Goal: Communication & Community: Answer question/provide support

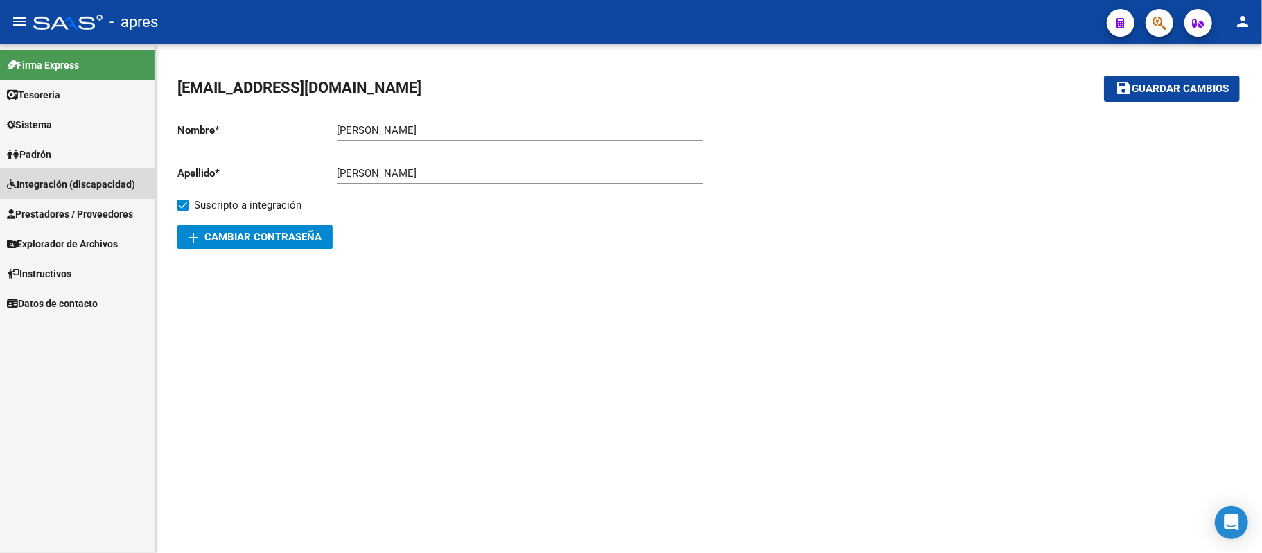
click at [81, 186] on span "Integración (discapacidad)" at bounding box center [71, 184] width 128 height 15
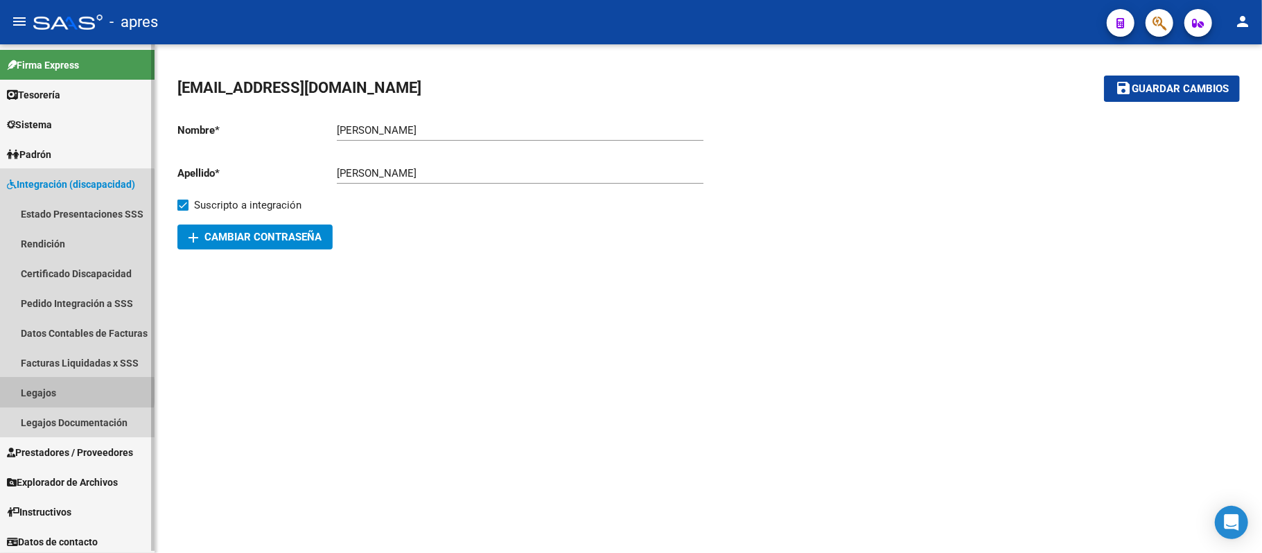
click at [50, 392] on link "Legajos" at bounding box center [77, 393] width 155 height 30
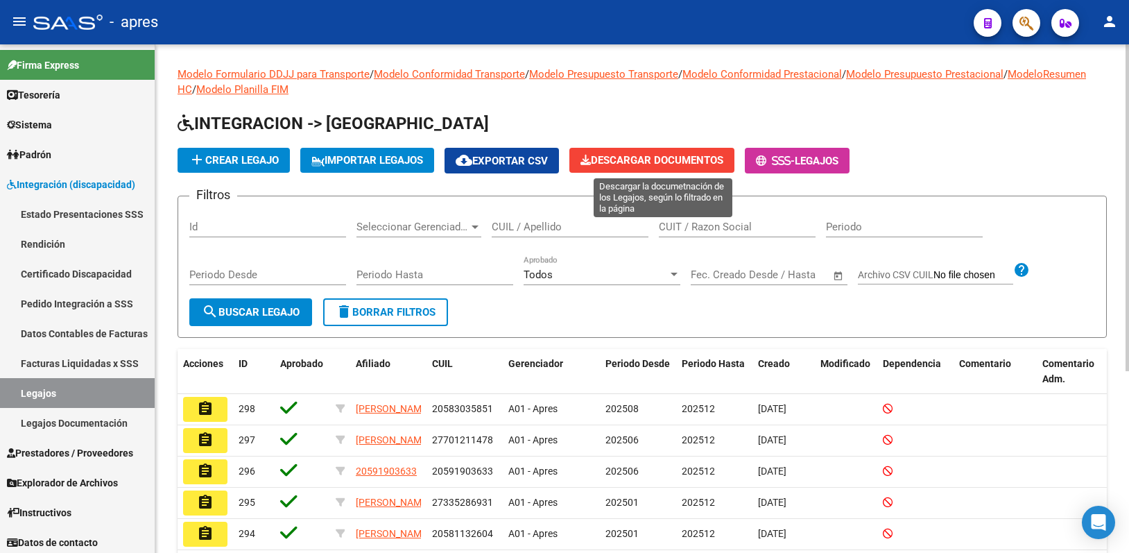
click at [591, 164] on icon at bounding box center [585, 160] width 10 height 10
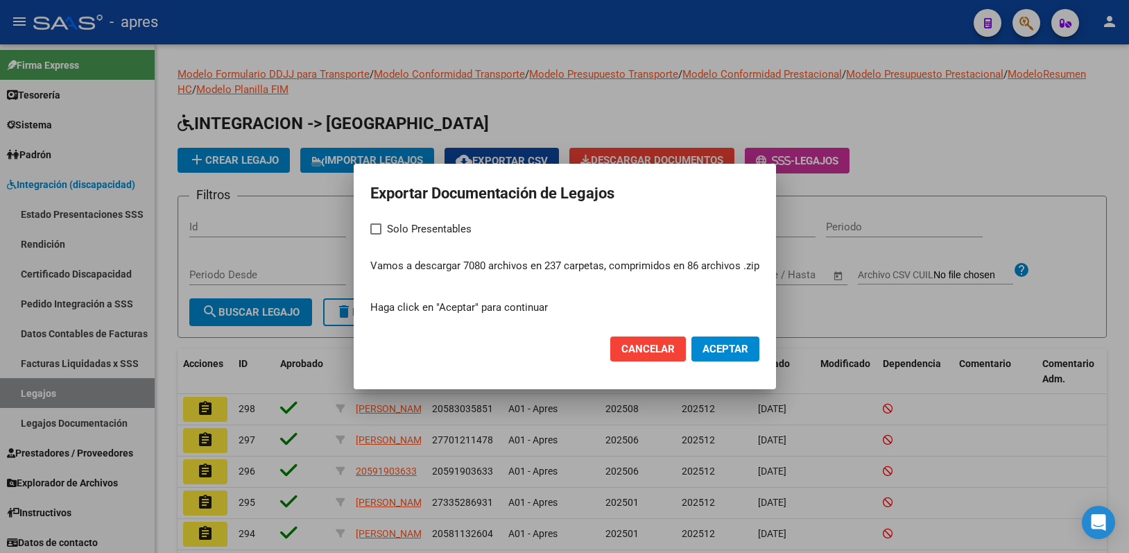
click at [625, 347] on span "Cancelar" at bounding box center [647, 348] width 53 height 12
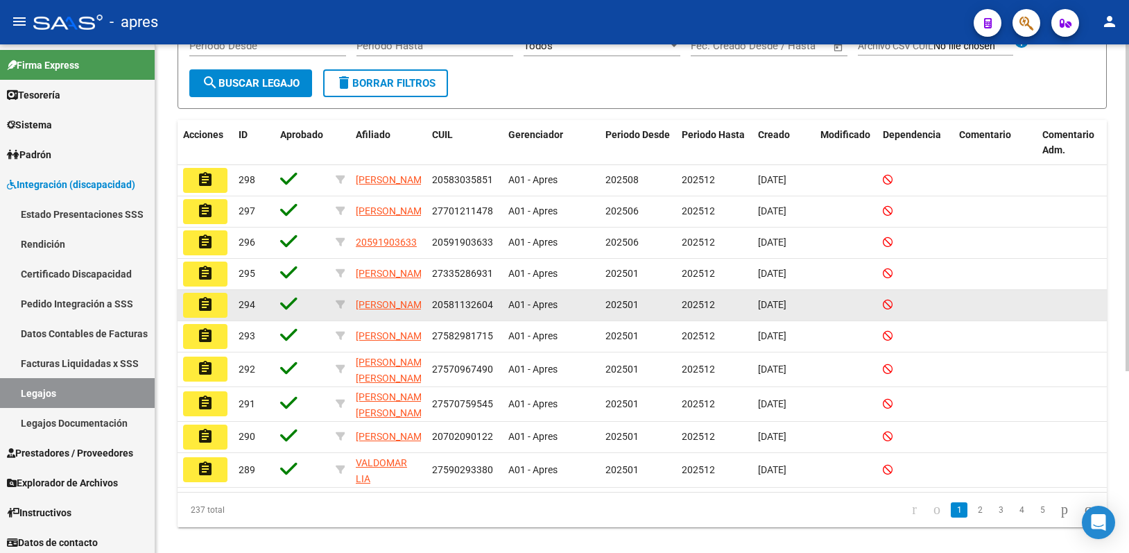
scroll to position [184, 0]
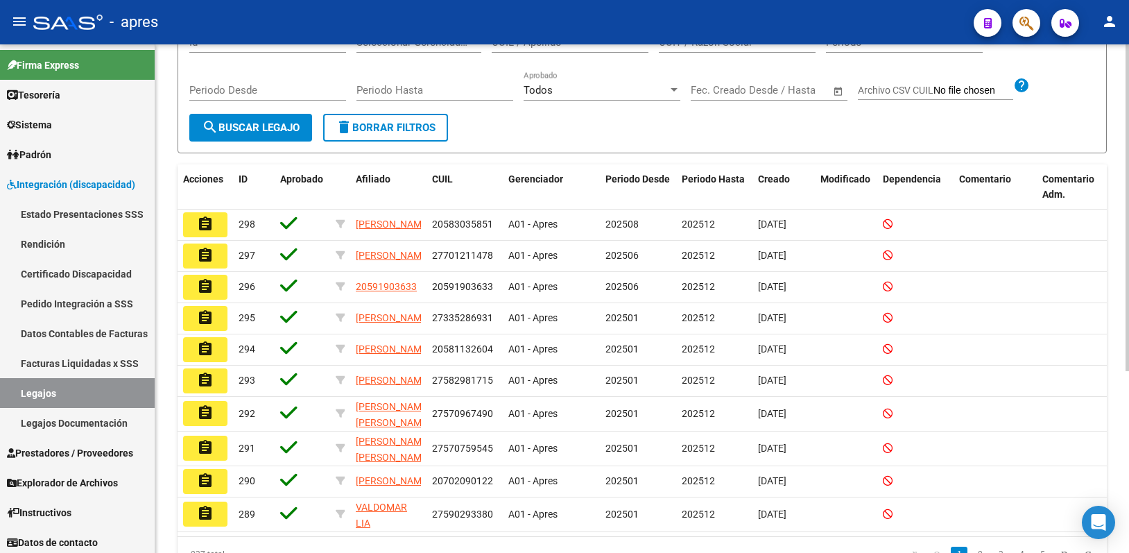
click at [291, 128] on span "search Buscar Legajo" at bounding box center [251, 127] width 98 height 12
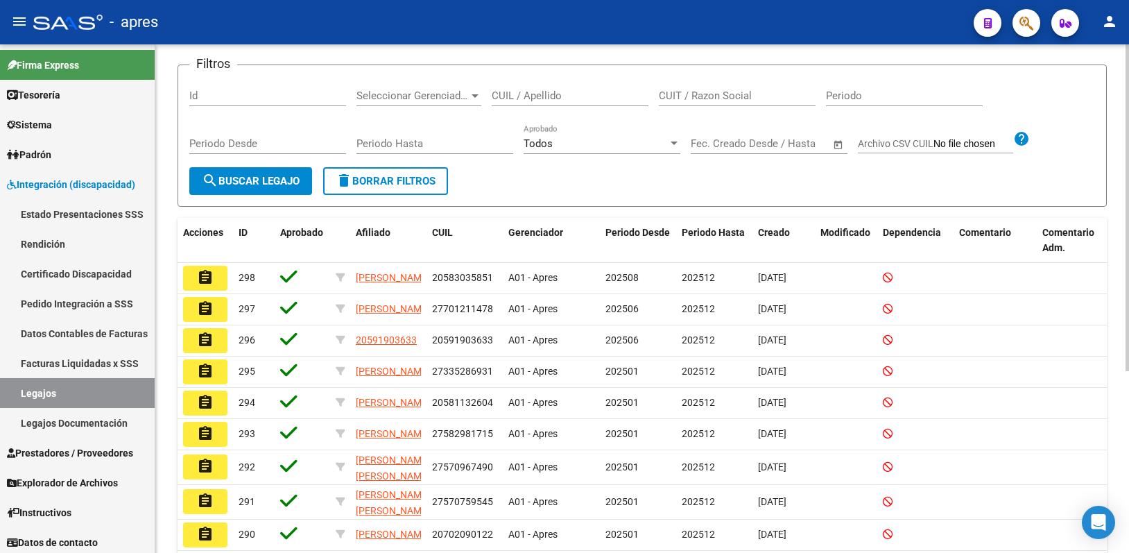
scroll to position [92, 0]
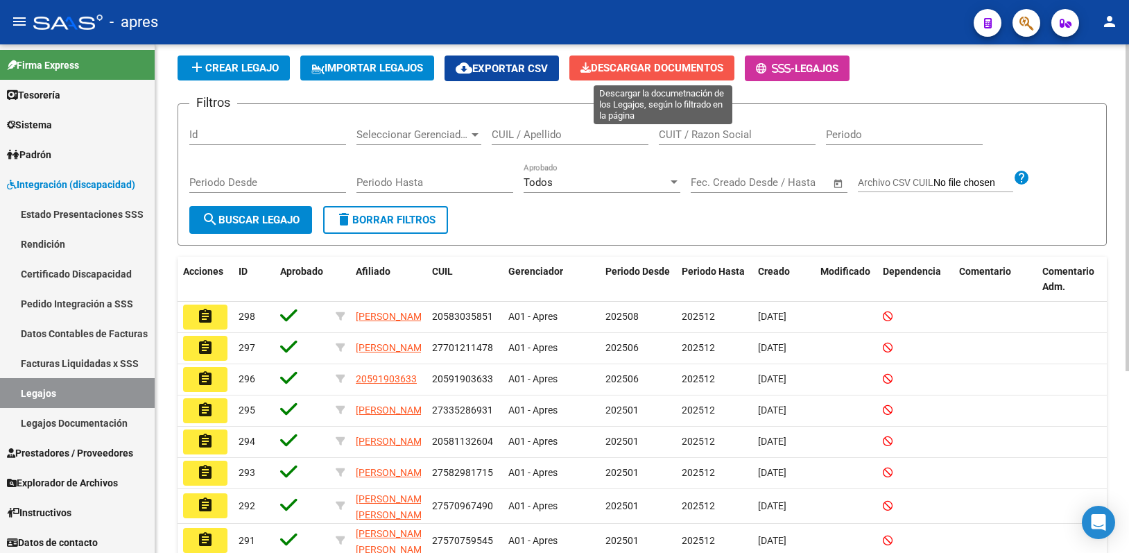
click at [641, 62] on span "Descargar Documentos" at bounding box center [651, 68] width 143 height 12
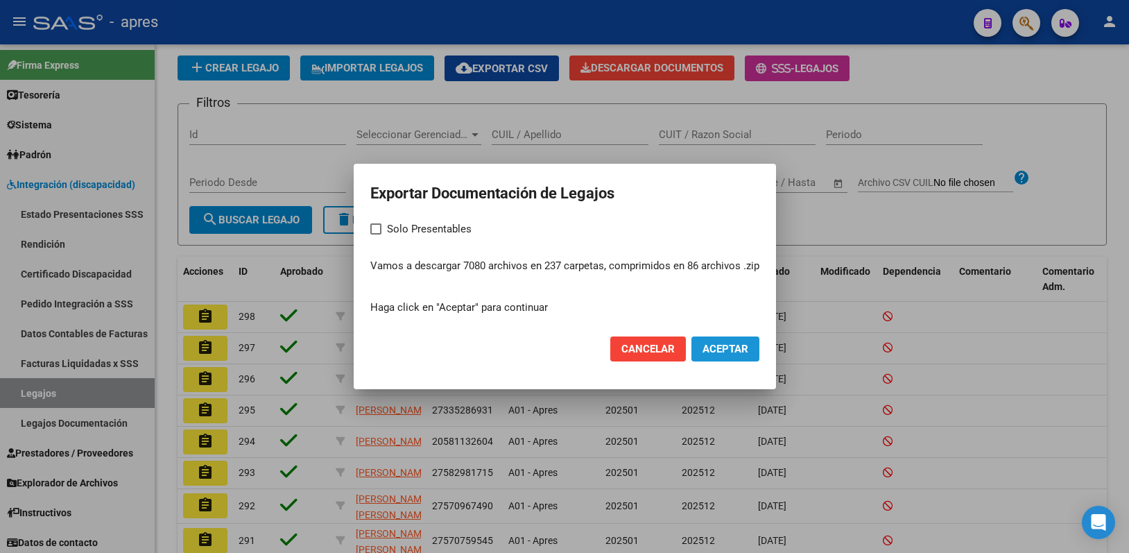
click at [741, 345] on span "Aceptar" at bounding box center [725, 348] width 46 height 12
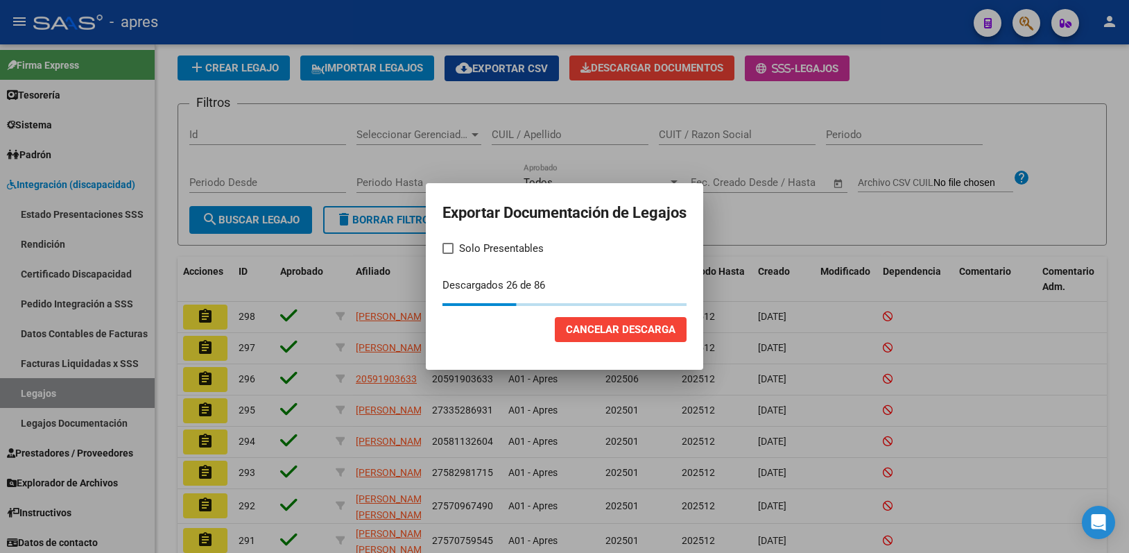
click at [957, 420] on div at bounding box center [564, 276] width 1129 height 553
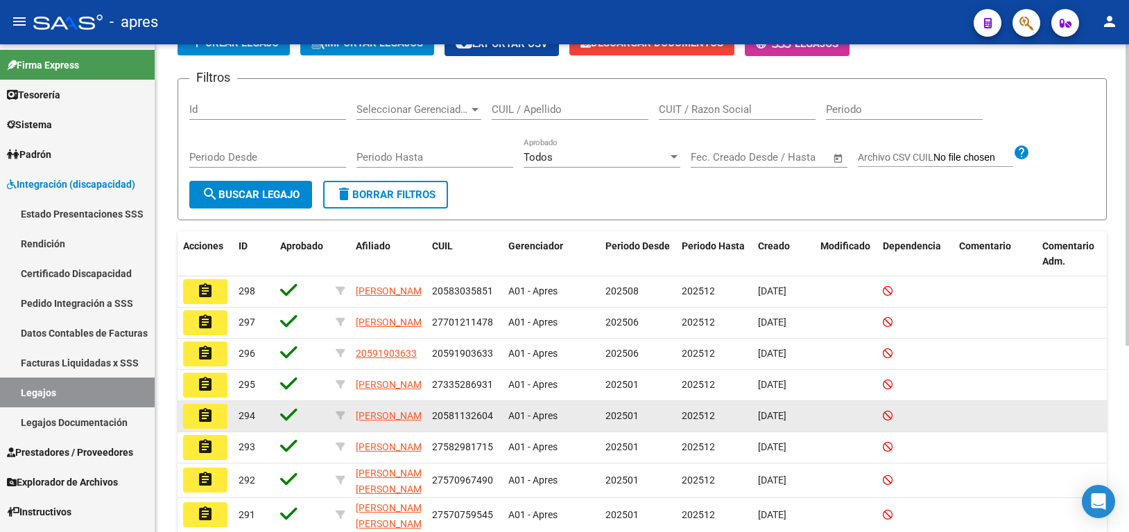
scroll to position [25, 0]
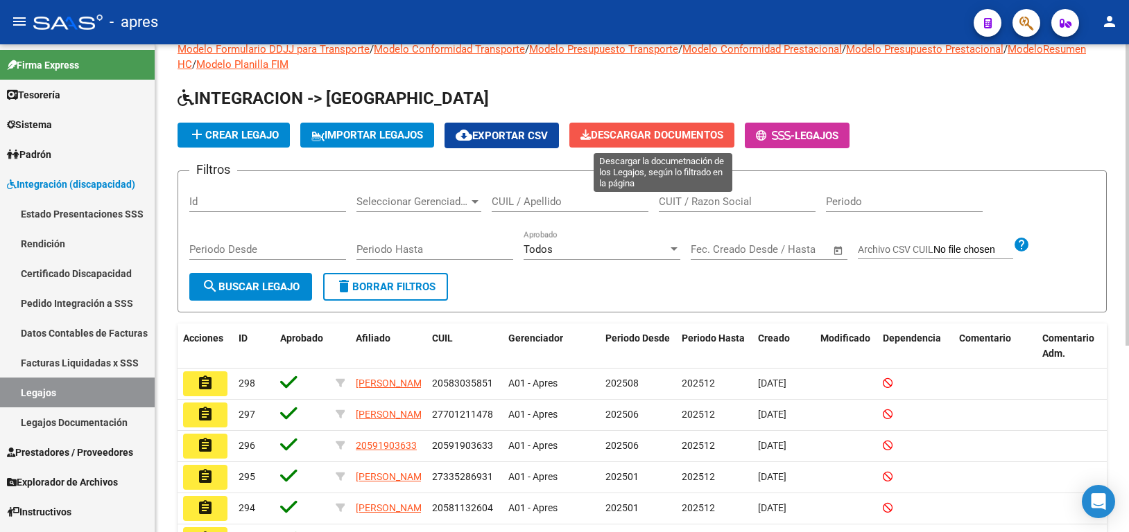
click at [708, 129] on span "Descargar Documentos" at bounding box center [651, 135] width 143 height 12
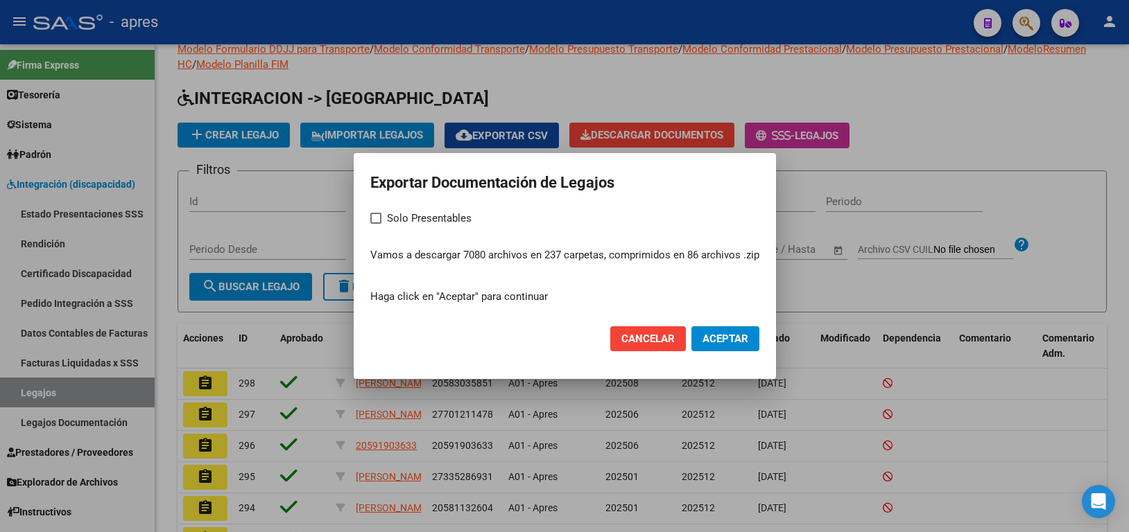
click at [654, 336] on span "Cancelar" at bounding box center [647, 339] width 53 height 12
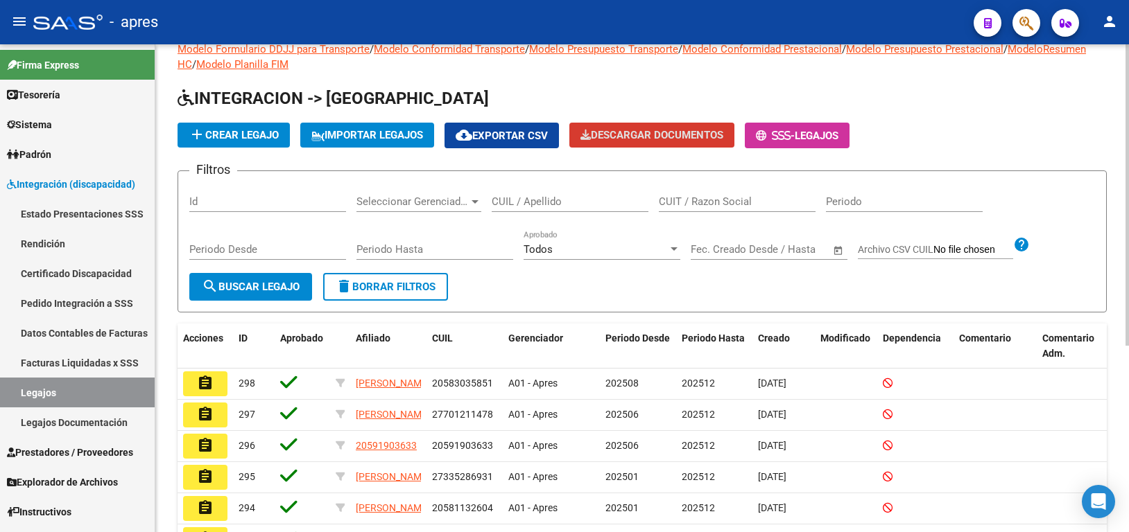
click at [670, 76] on div "Modelo Formulario DDJJ para Transporte / Modelo Conformidad Transporte / Modelo…" at bounding box center [641, 386] width 929 height 689
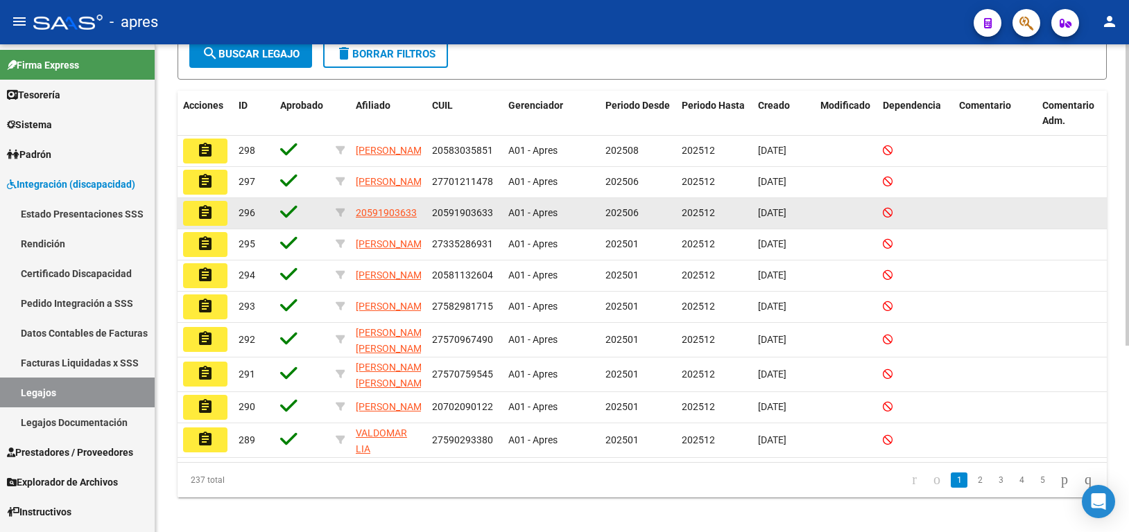
scroll to position [302, 0]
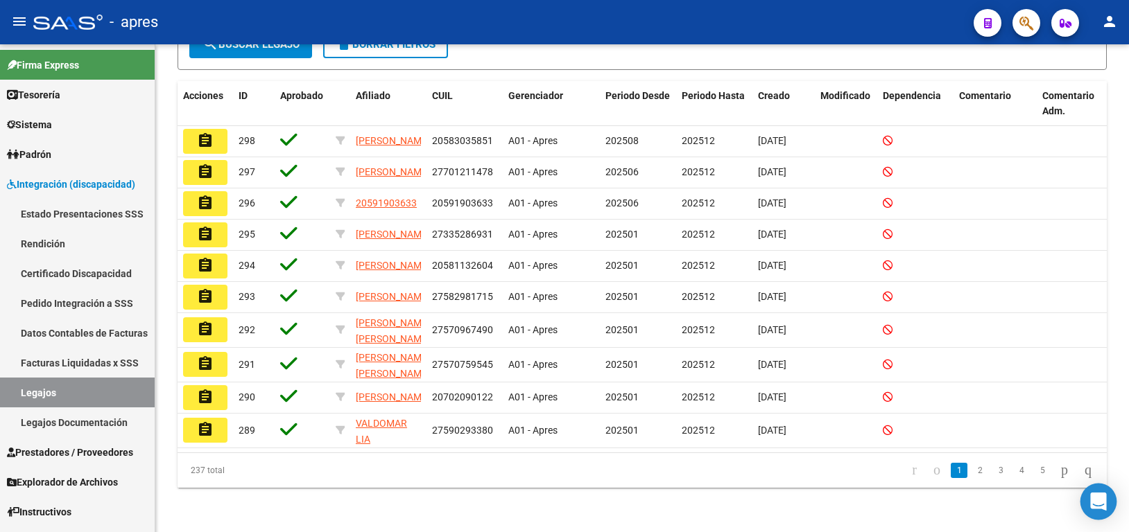
click at [1105, 496] on div "Open Intercom Messenger" at bounding box center [1098, 502] width 37 height 37
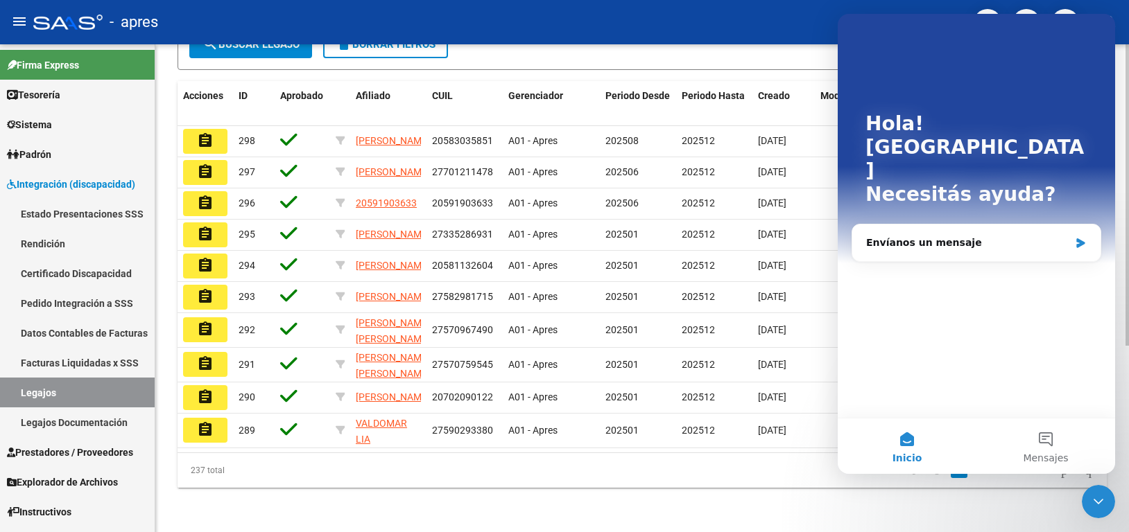
scroll to position [0, 0]
click at [907, 236] on div "Envíanos un mensaje" at bounding box center [967, 243] width 203 height 15
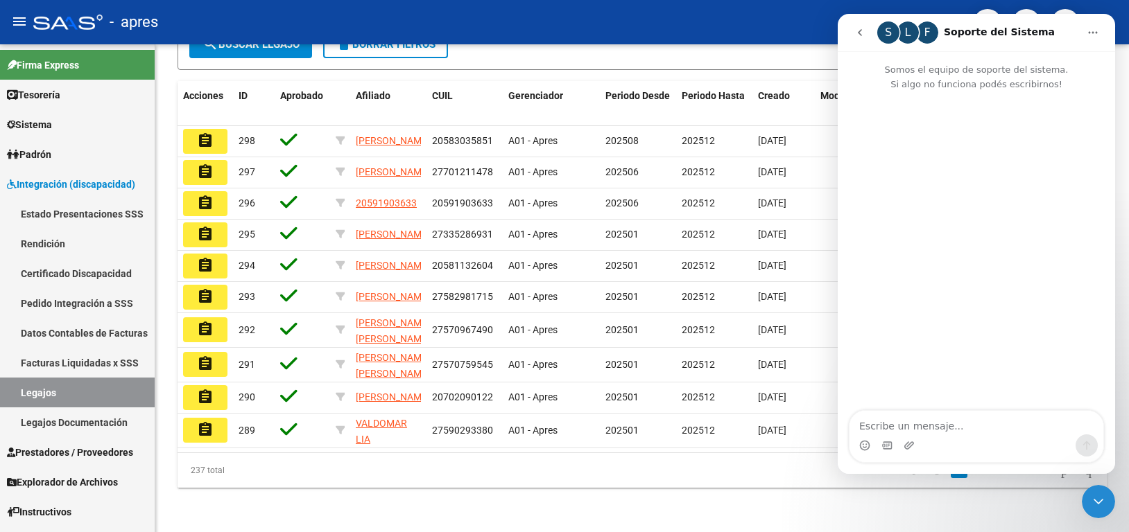
click at [902, 420] on textarea "Escribe un mensaje..." at bounding box center [976, 423] width 254 height 24
click at [914, 425] on textarea "Hola, buenos dias! Te molesto porque estamos descargando los legajos para firma…" at bounding box center [976, 415] width 254 height 37
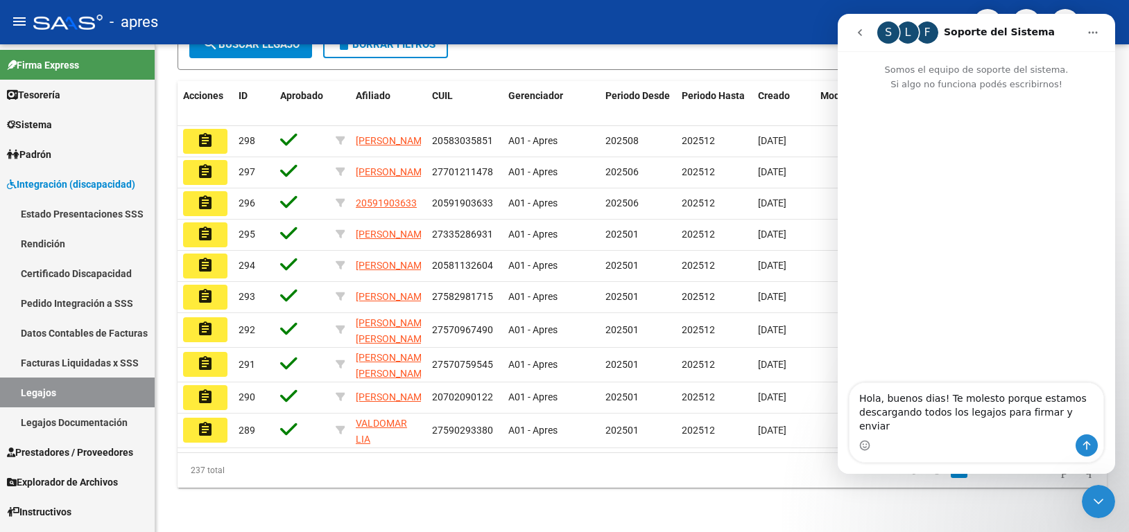
drag, startPoint x: 1066, startPoint y: 419, endPoint x: 1093, endPoint y: 419, distance: 26.3
click at [1093, 419] on textarea "Hola, buenos dias! Te molesto porque estamos descargando todos los legajos para…" at bounding box center [976, 408] width 254 height 51
type textarea "Hola, buenos dias! Te molesto porque estamos descargando todos los legajos para…"
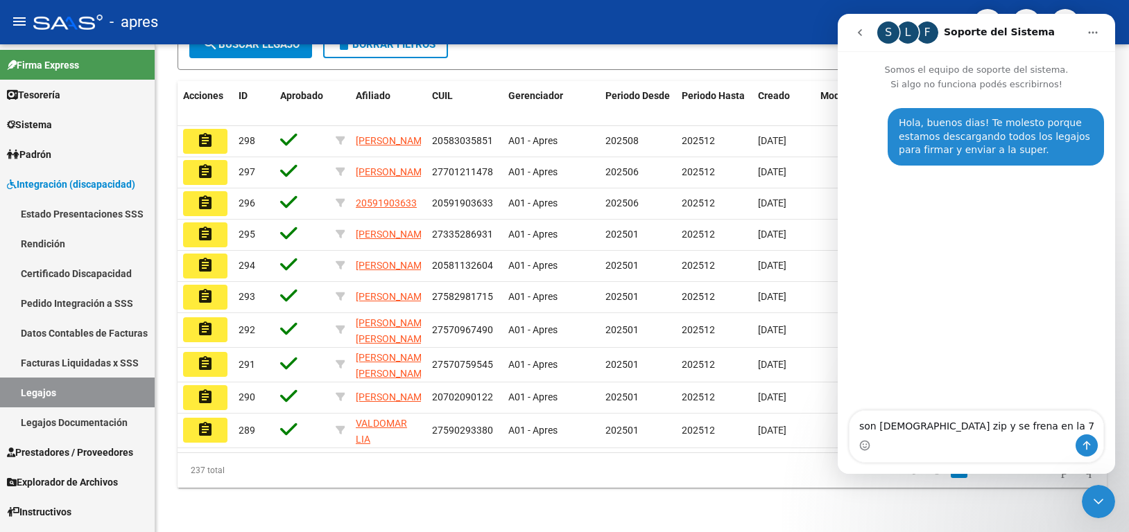
type textarea "son 86 zip y se frena en la 79"
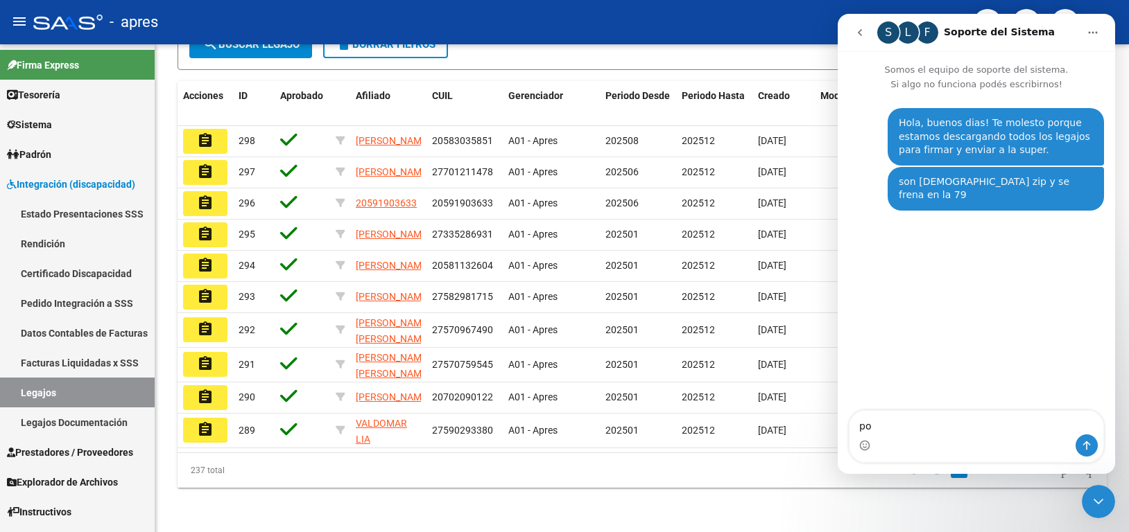
type textarea "p"
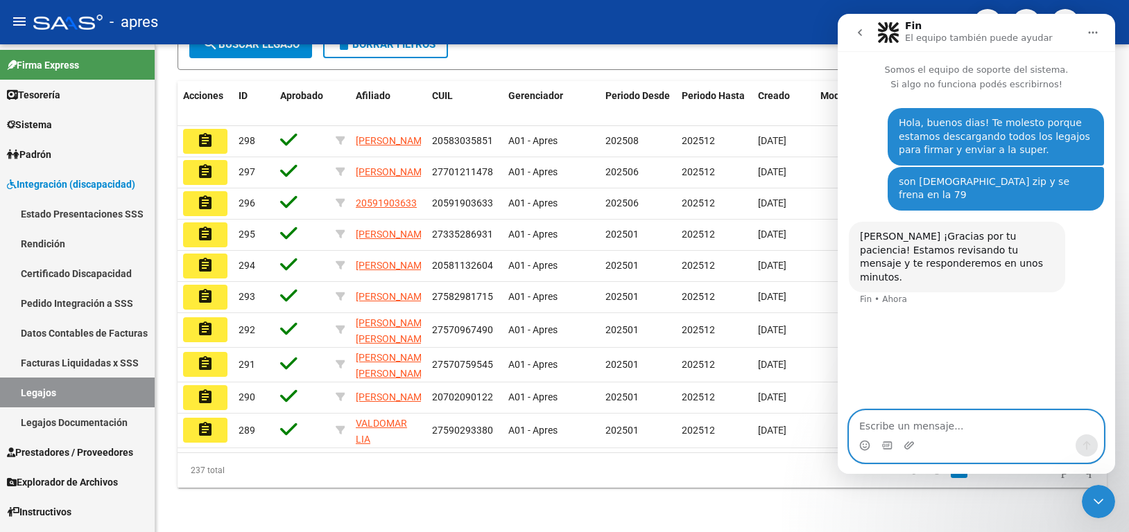
click at [897, 424] on textarea "Escribe un mensaje..." at bounding box center [976, 423] width 254 height 24
type textarea "gracias"
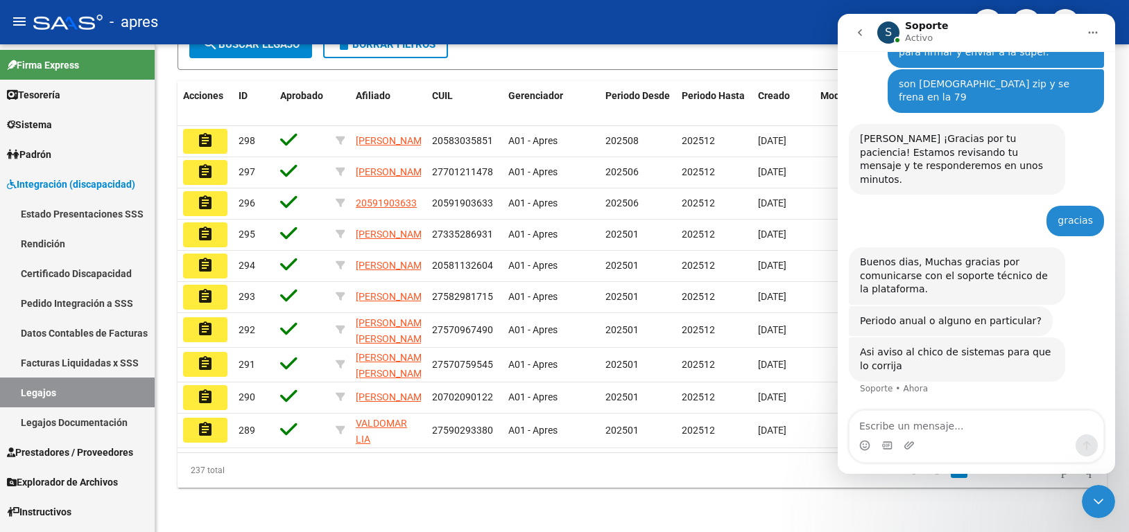
scroll to position [70, 0]
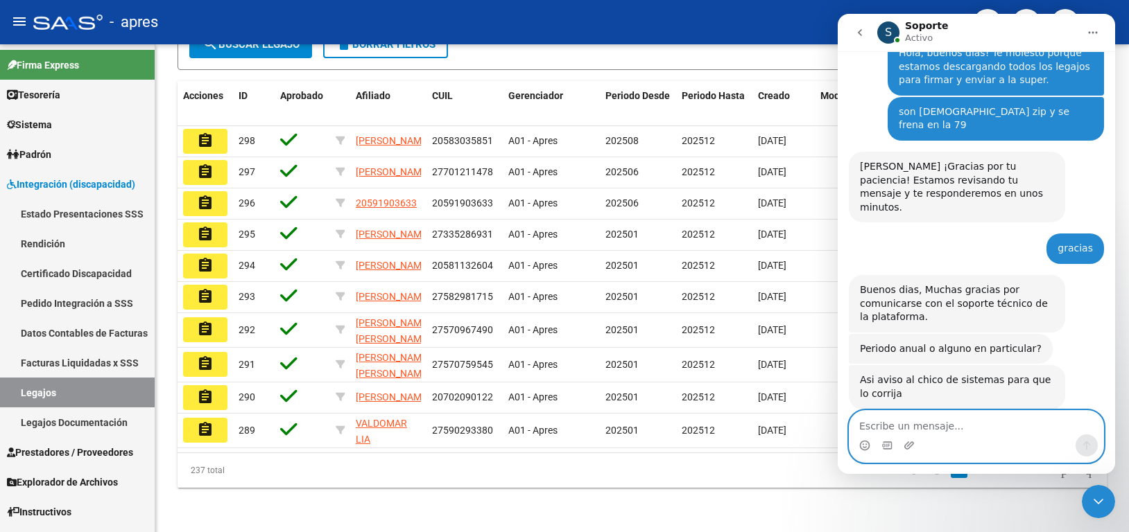
click at [916, 419] on textarea "Escribe un mensaje..." at bounding box center [976, 423] width 254 height 24
type textarea "si todos los que estan cargados vamos a enviar"
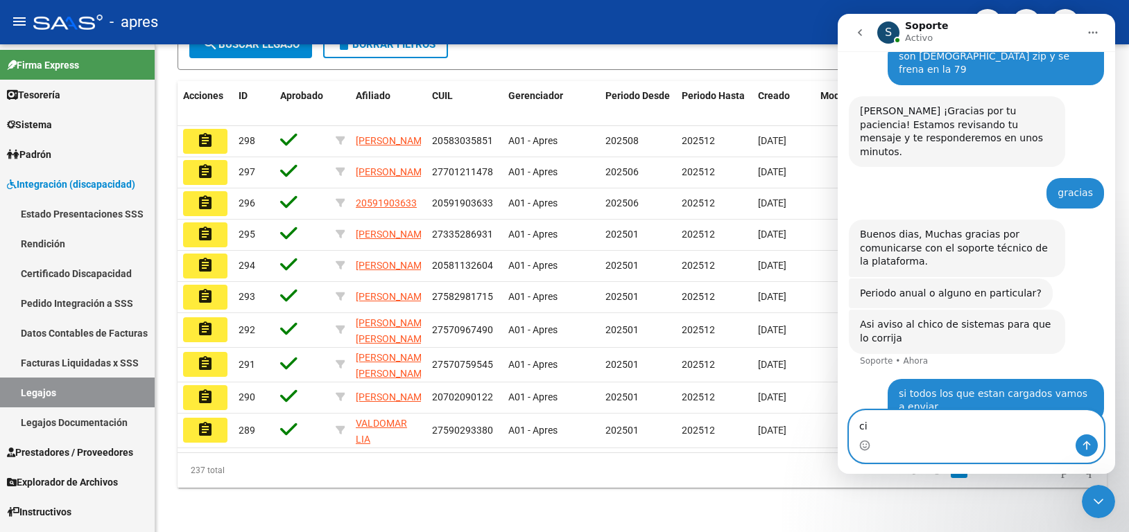
type textarea "c"
type textarea "como presentamos carpeta 4"
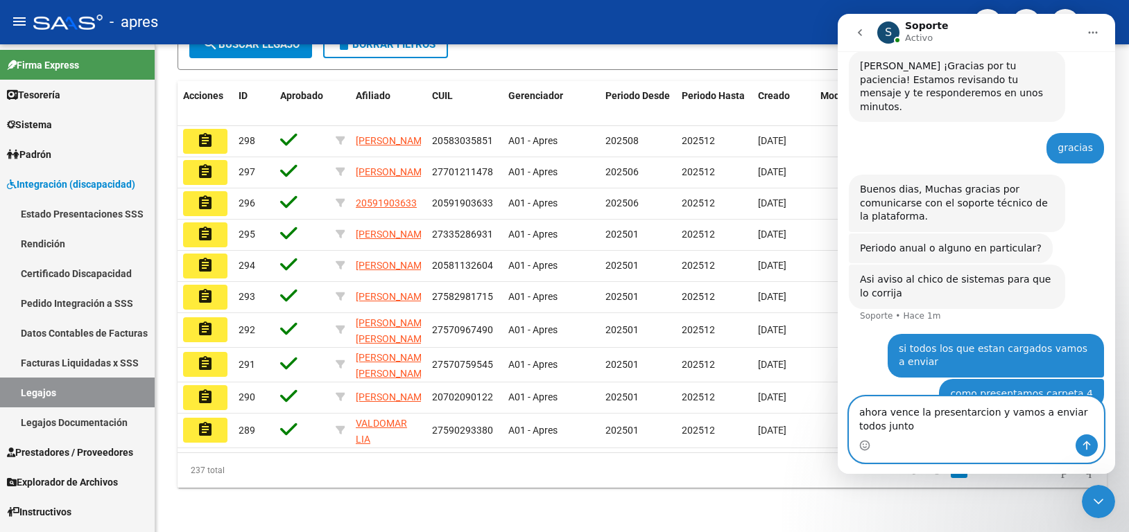
type textarea "ahora vence la presentarcion y vamos a enviar todos juntos"
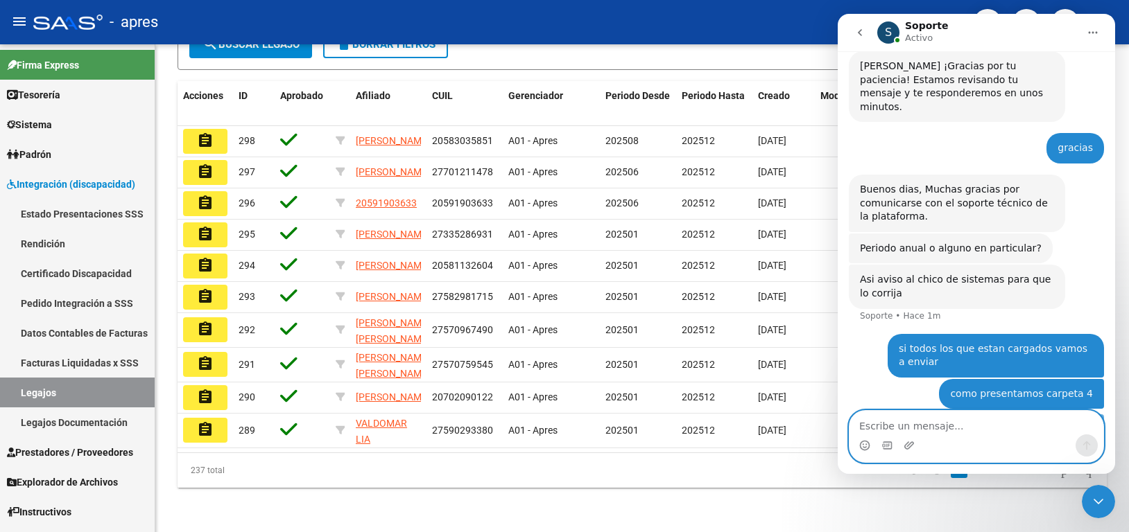
scroll to position [202, 0]
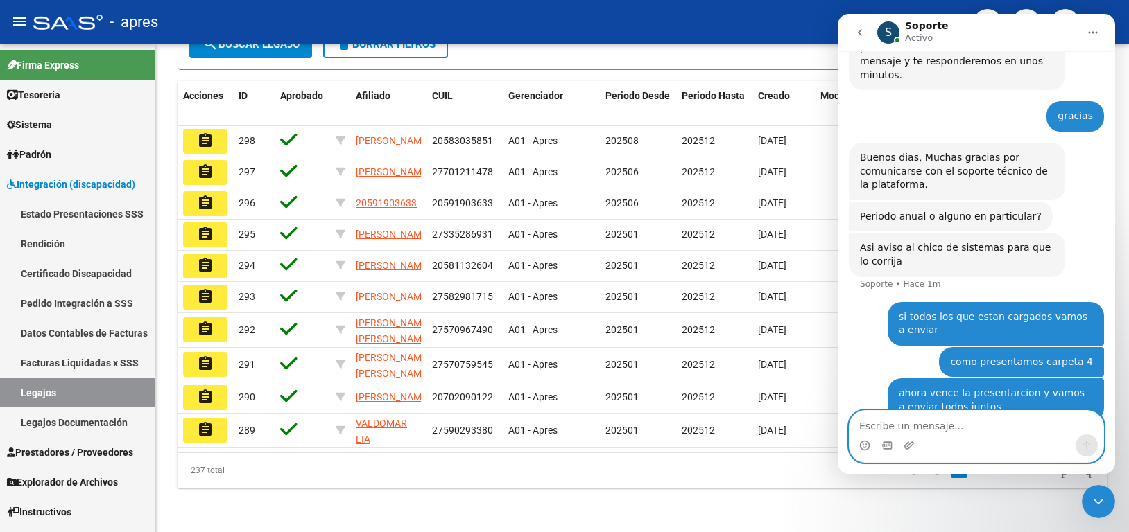
click at [916, 428] on textarea "Escribe un mensaje..." at bounding box center [976, 423] width 254 height 24
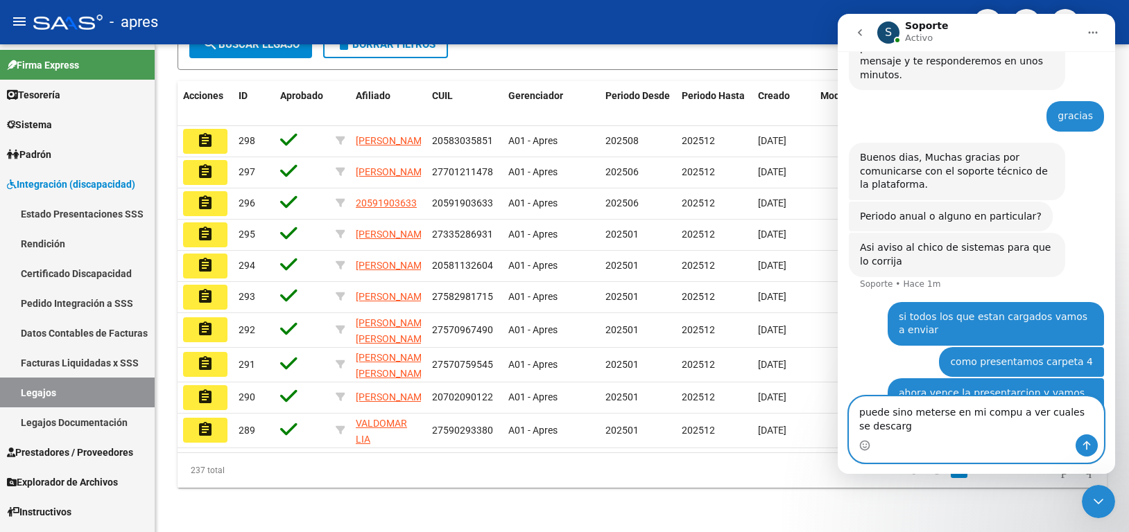
scroll to position [216, 0]
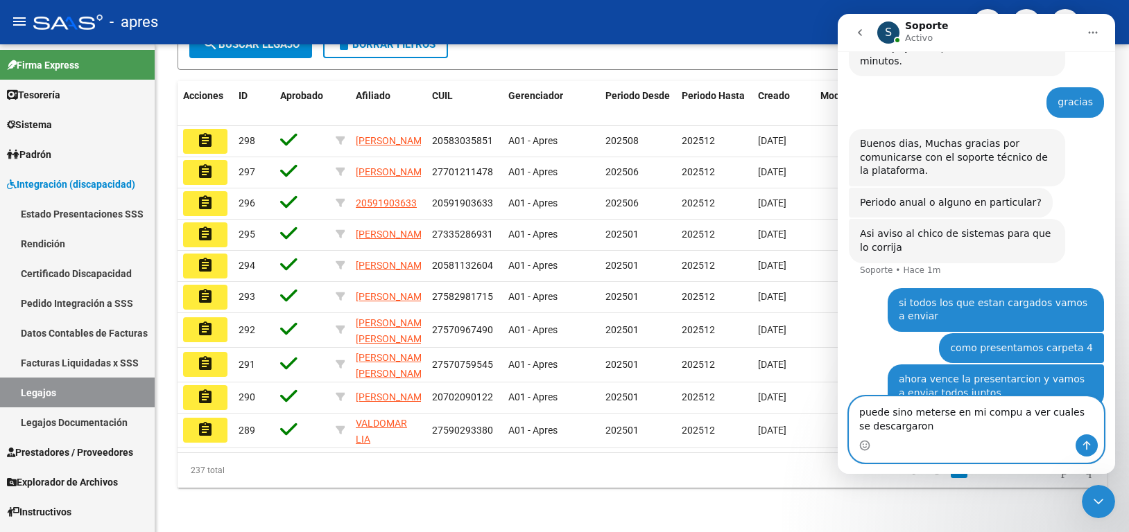
type textarea "puede sino meterse en mi compu a ver cuales se descargaron"
drag, startPoint x: 922, startPoint y: 428, endPoint x: 838, endPoint y: 405, distance: 87.0
click at [838, 405] on div "puede sino meterse en mi compu a ver cuales se descargaron puede sino meterse e…" at bounding box center [976, 430] width 277 height 67
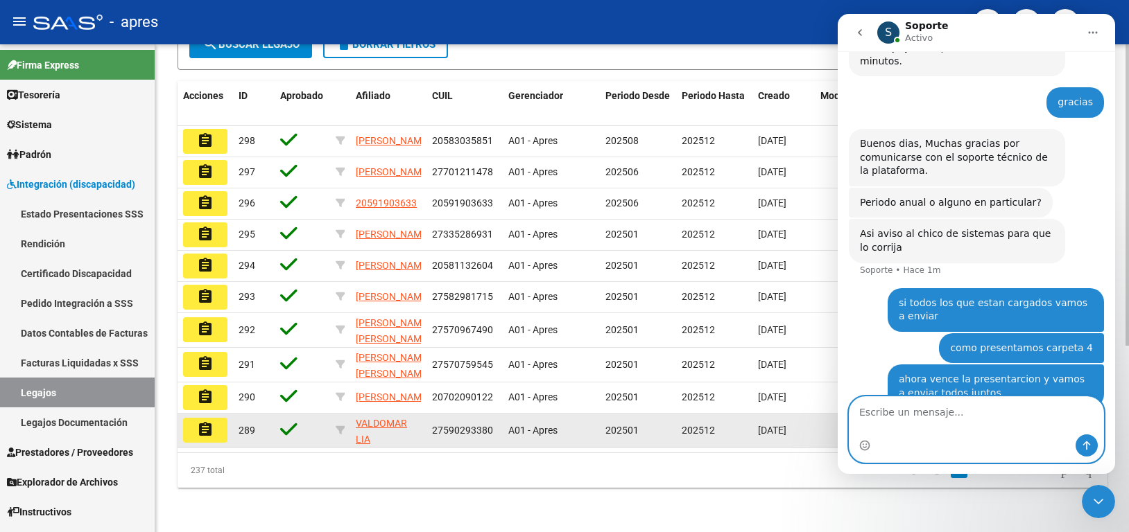
scroll to position [202, 0]
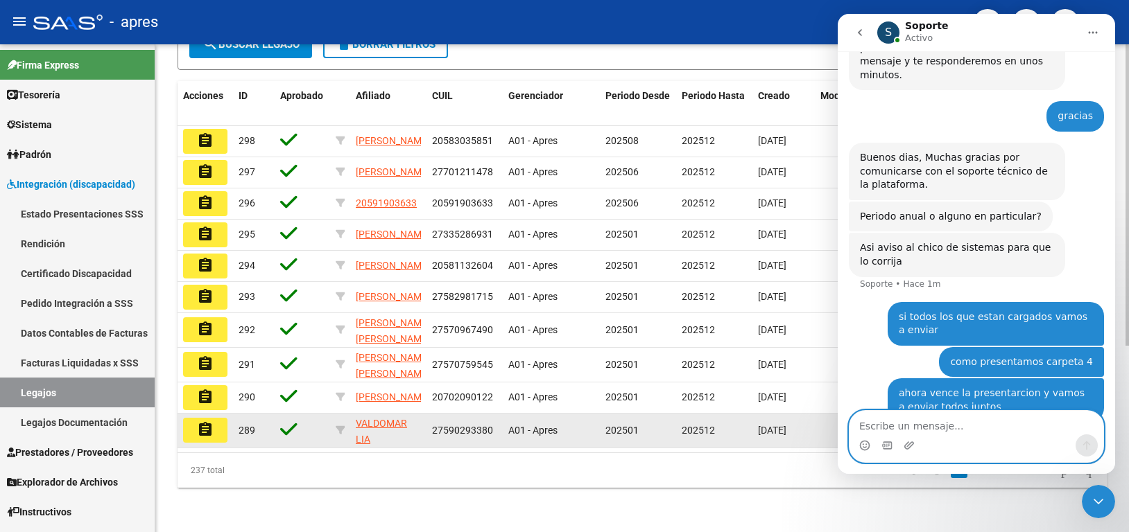
type textarea "s"
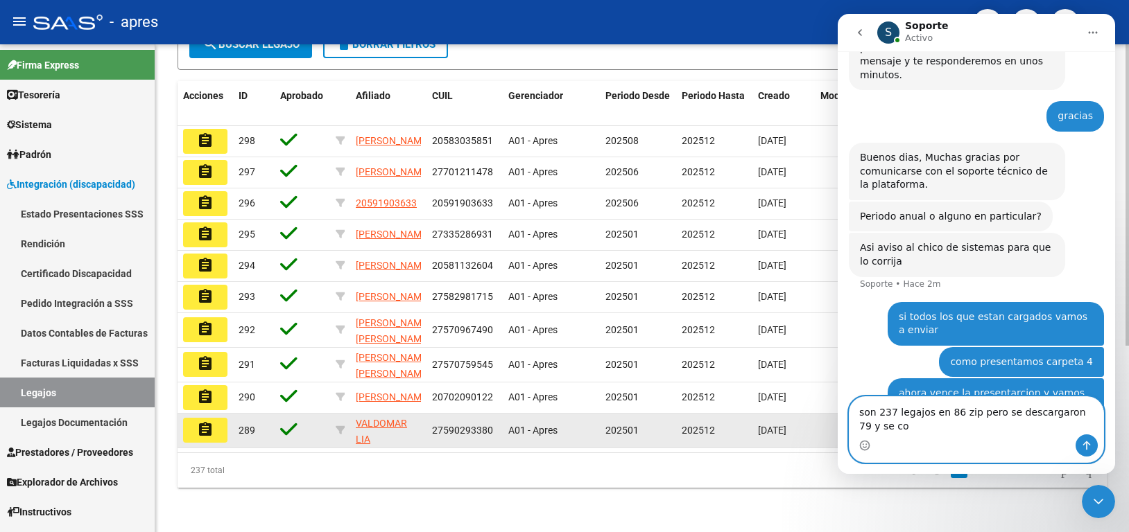
scroll to position [216, 0]
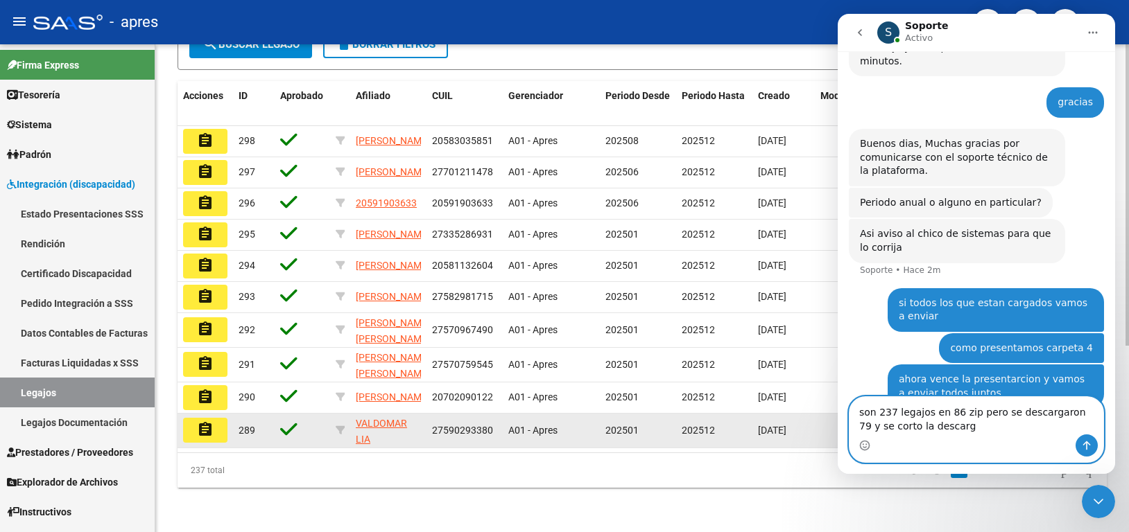
type textarea "son 237 legajos en 86 zip pero se descargaron 79 y se corto la descarga"
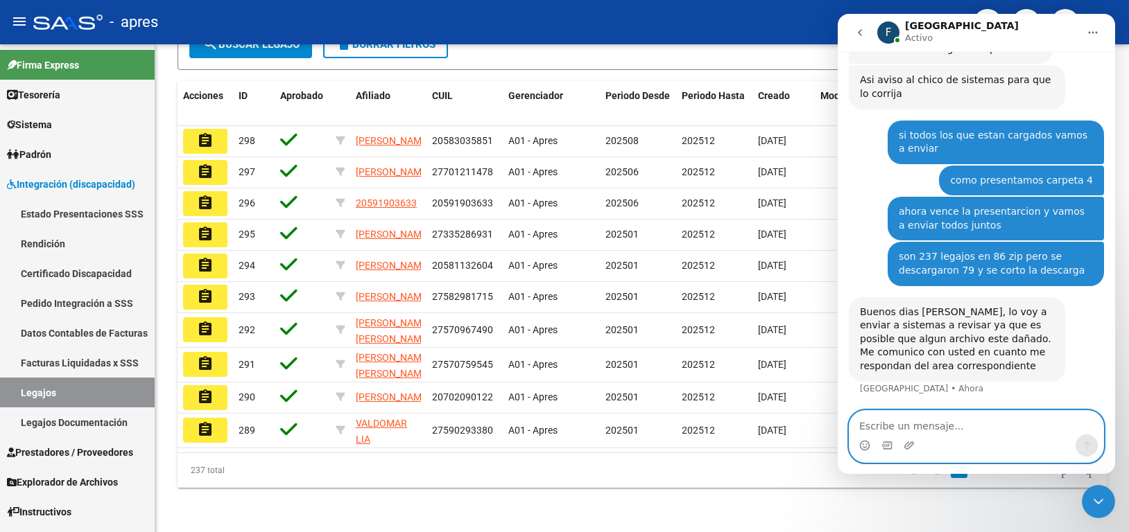
scroll to position [342, 0]
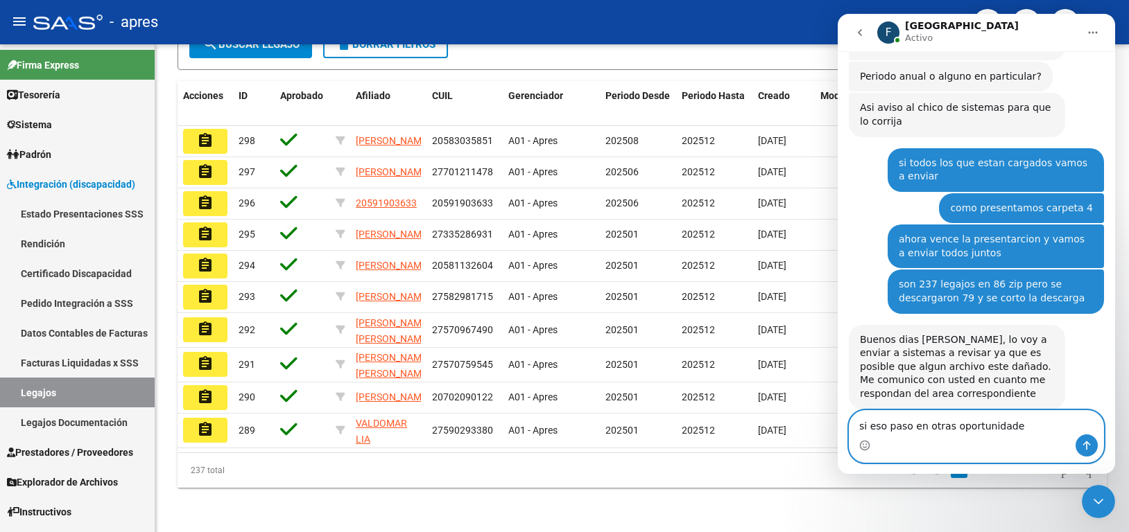
type textarea "si eso paso en otras oportunidades"
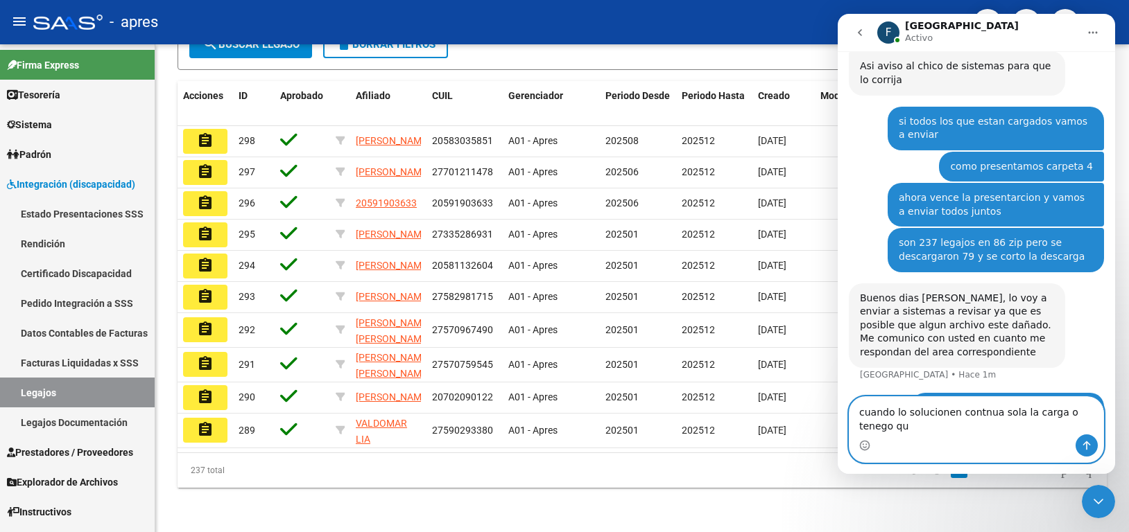
scroll to position [398, 0]
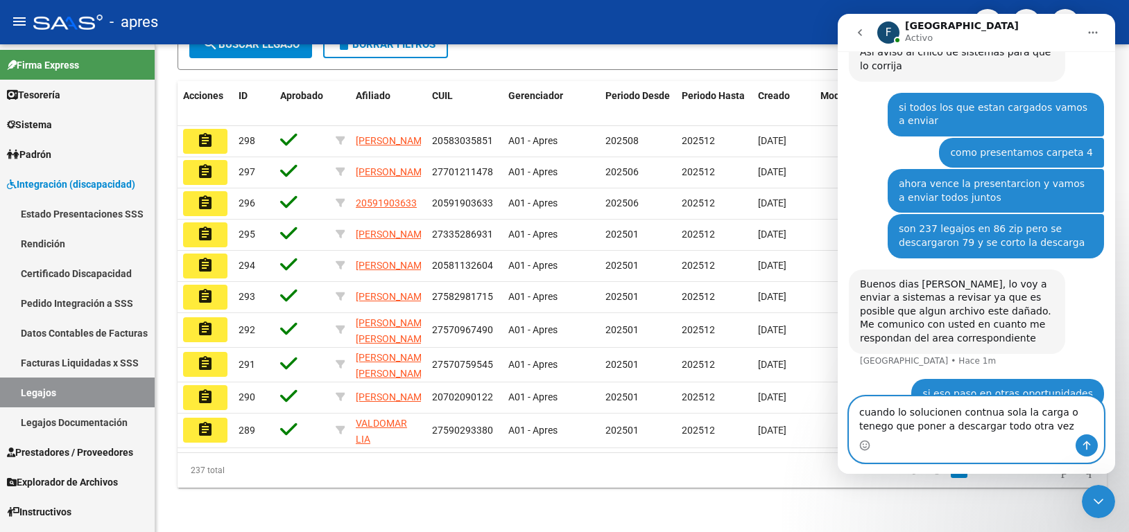
type textarea "cuando lo solucionen contnua sola la carga o tenego que poner a descargar todo …"
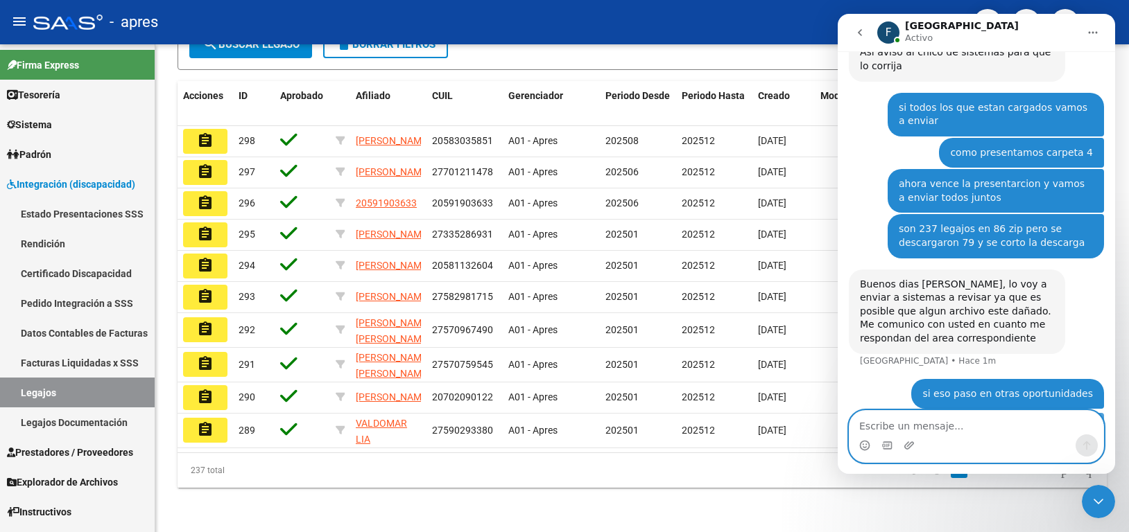
scroll to position [430, 0]
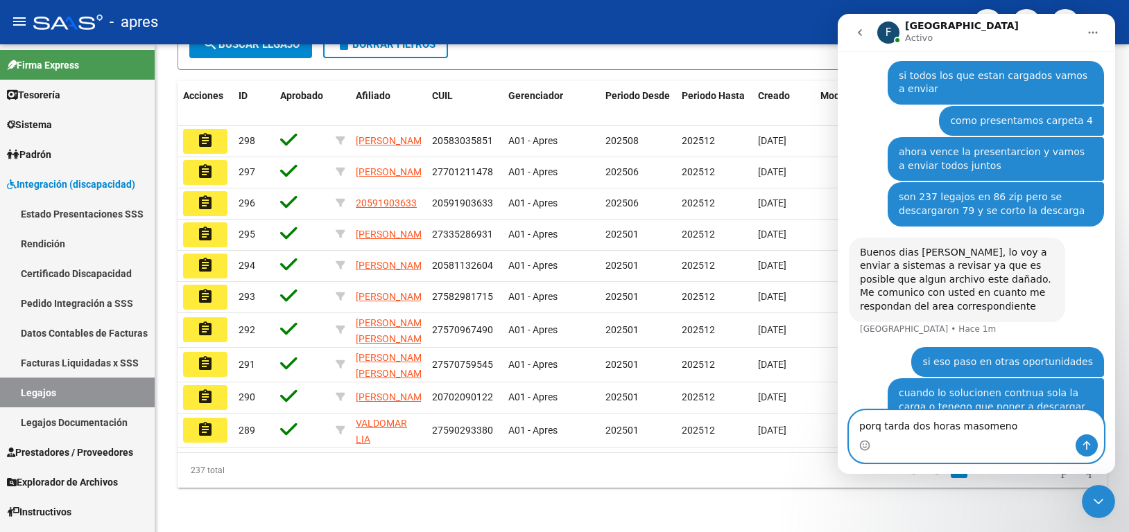
type textarea "porq tarda dos horas masomenos"
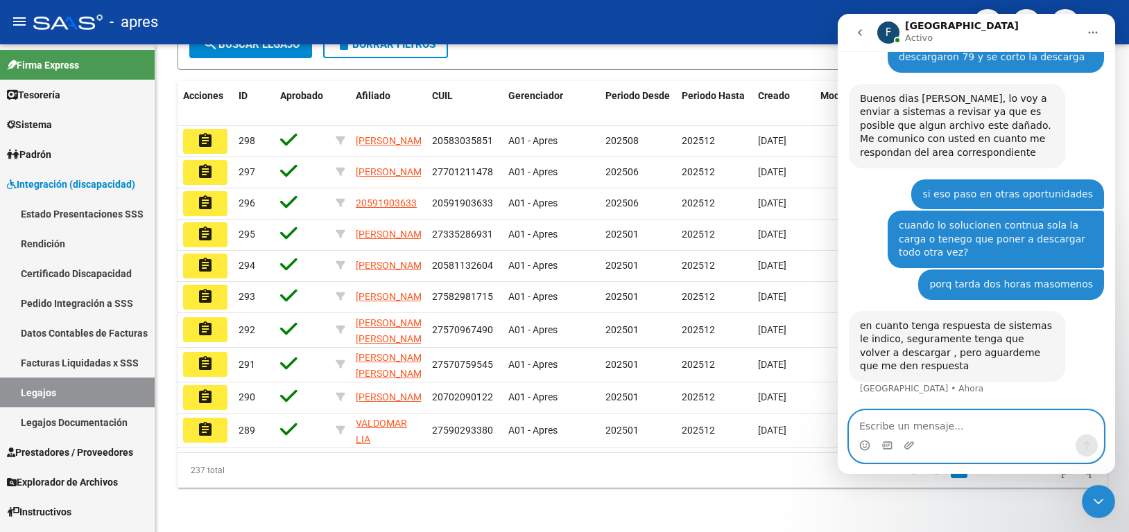
scroll to position [544, 0]
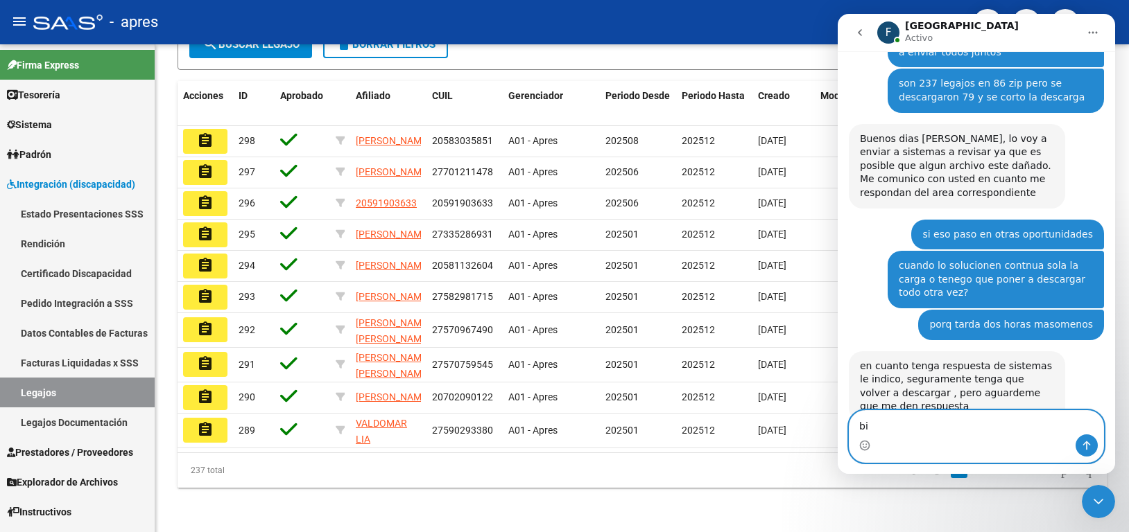
type textarea "b"
type textarea "dale"
